Goal: Contribute content

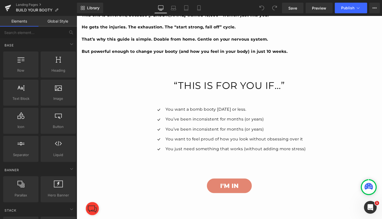
scroll to position [1083, 0]
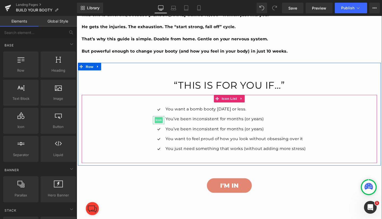
click at [160, 125] on span "Icon" at bounding box center [162, 125] width 8 height 6
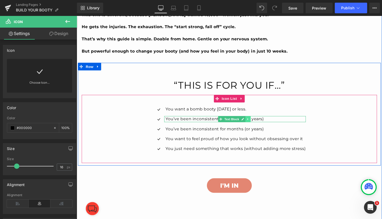
click at [256, 123] on icon at bounding box center [256, 124] width 3 height 3
click at [259, 123] on icon at bounding box center [259, 124] width 3 height 3
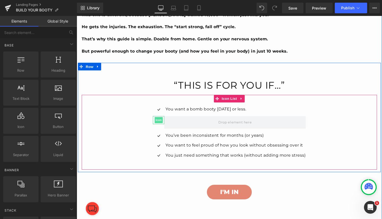
click at [160, 124] on span "Icon" at bounding box center [162, 125] width 8 height 6
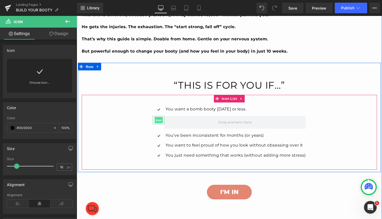
click at [161, 122] on span "Icon" at bounding box center [162, 125] width 8 height 6
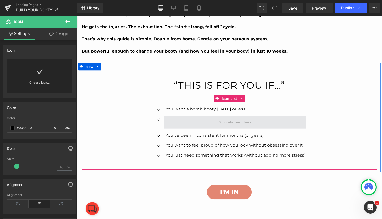
click at [190, 129] on span at bounding box center [243, 127] width 148 height 13
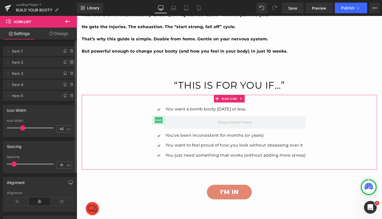
click at [70, 61] on icon at bounding box center [72, 62] width 4 height 4
click at [63, 61] on button "Delete" at bounding box center [66, 62] width 17 height 7
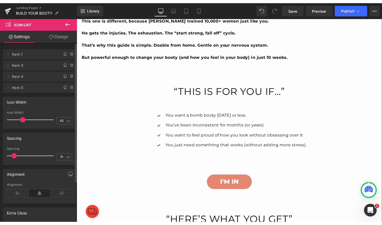
scroll to position [1053, 0]
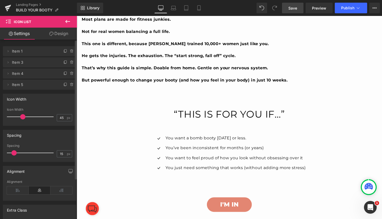
click at [293, 10] on span "Save" at bounding box center [292, 8] width 9 height 6
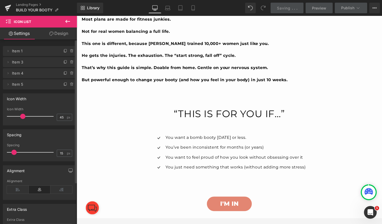
click at [319, 6] on span "Preview" at bounding box center [319, 8] width 14 height 6
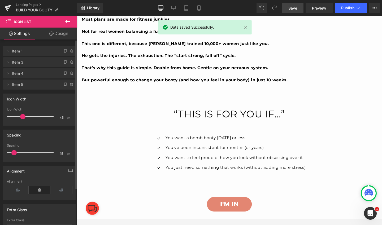
click at [351, 9] on span "Publish" at bounding box center [347, 8] width 13 height 4
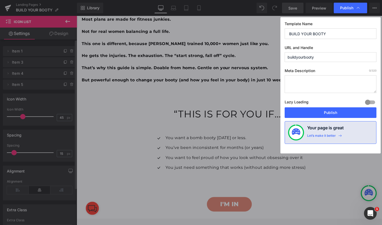
click at [328, 113] on button "Publish" at bounding box center [330, 112] width 92 height 11
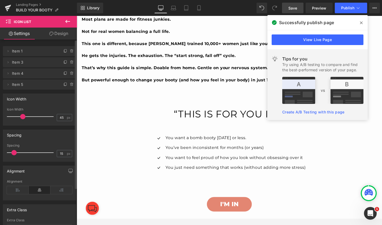
click at [7, 8] on icon at bounding box center [8, 8] width 4 height 2
